Goal: Information Seeking & Learning: Learn about a topic

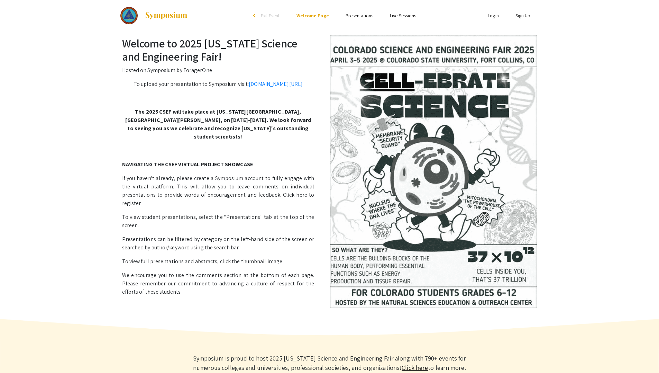
click at [356, 16] on link "Presentations" at bounding box center [360, 15] width 28 height 6
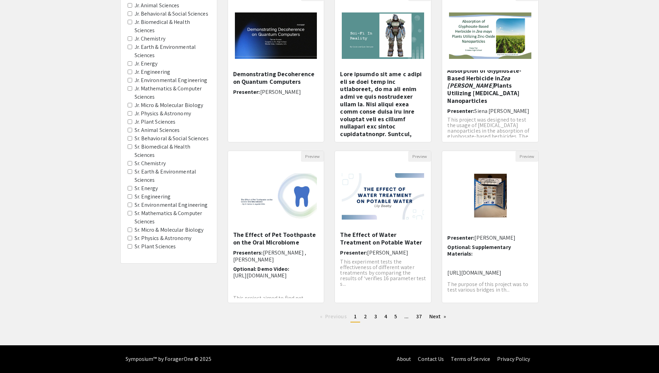
scroll to position [15, 0]
click at [367, 316] on link "page 2" at bounding box center [365, 316] width 10 height 10
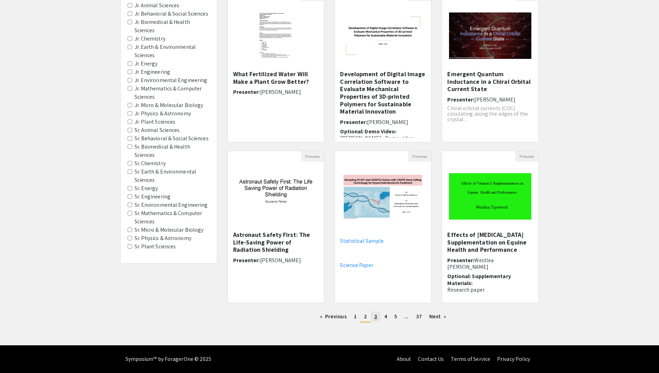
click at [373, 318] on link "page 3" at bounding box center [376, 316] width 10 height 10
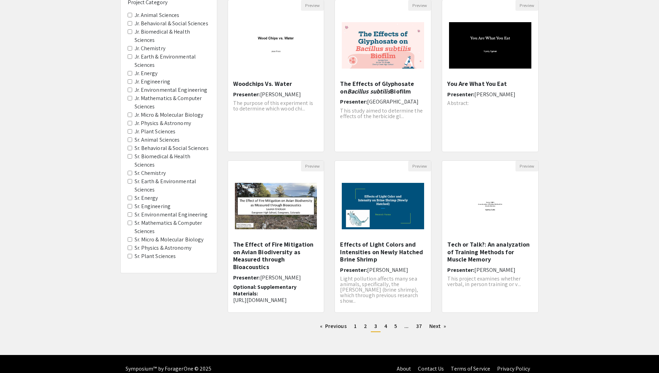
scroll to position [86, 0]
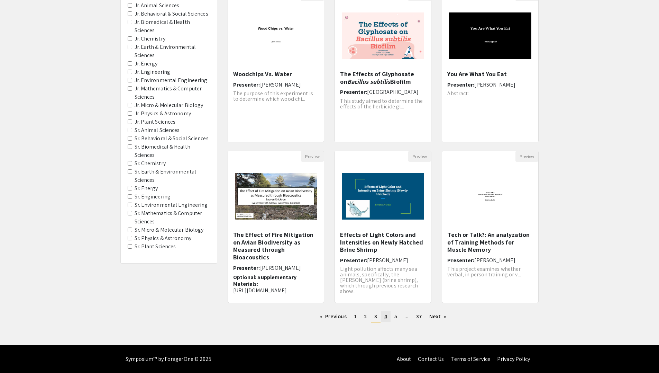
click at [385, 317] on span "4" at bounding box center [385, 315] width 3 height 7
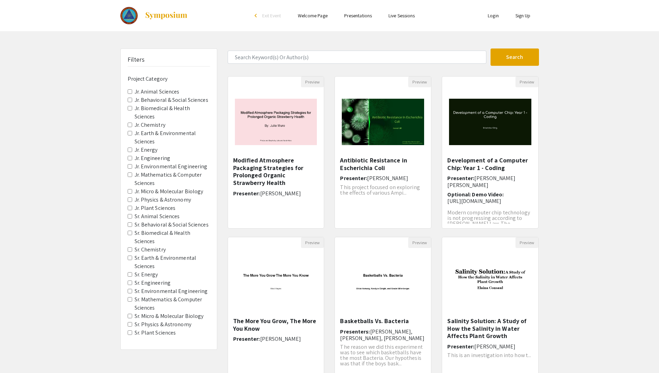
click at [130, 192] on Biology "Jr. Micro & Molecular Biology" at bounding box center [130, 191] width 4 height 4
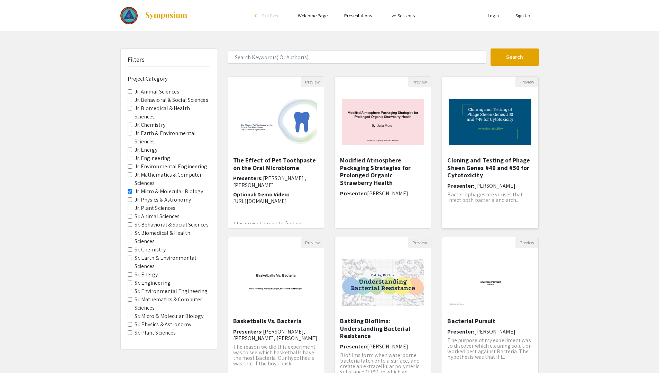
scroll to position [86, 0]
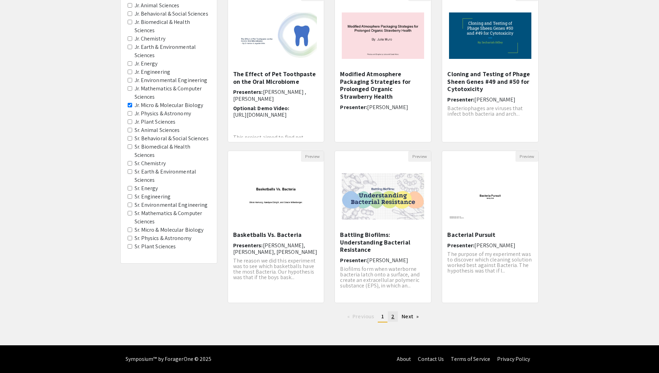
click at [392, 316] on span "2" at bounding box center [392, 315] width 3 height 7
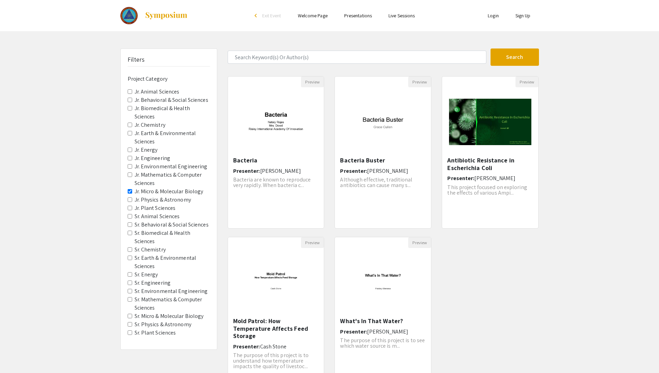
click at [311, 16] on link "Welcome Page" at bounding box center [313, 15] width 30 height 6
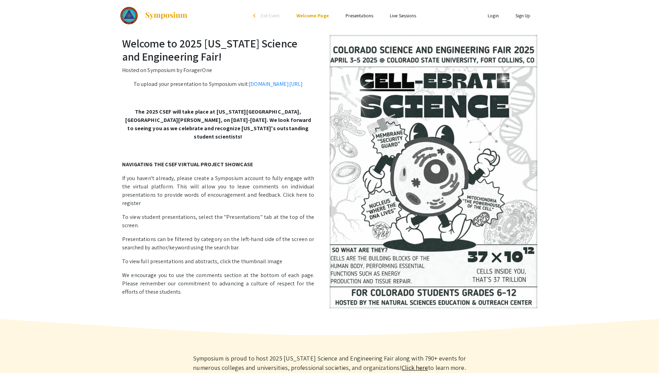
click at [273, 15] on span "Exit Event" at bounding box center [270, 15] width 19 height 6
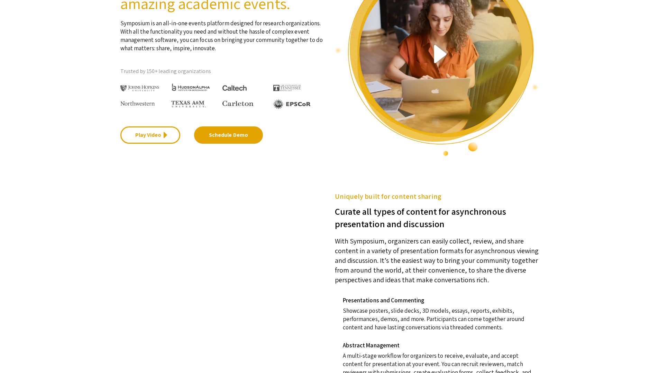
scroll to position [346, 0]
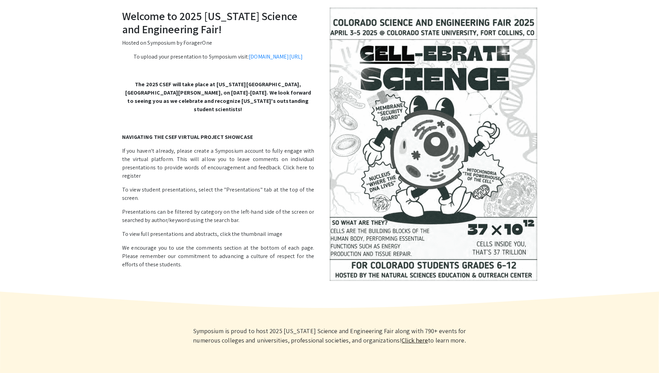
scroll to position [60, 0]
